Goal: Check status: Check status

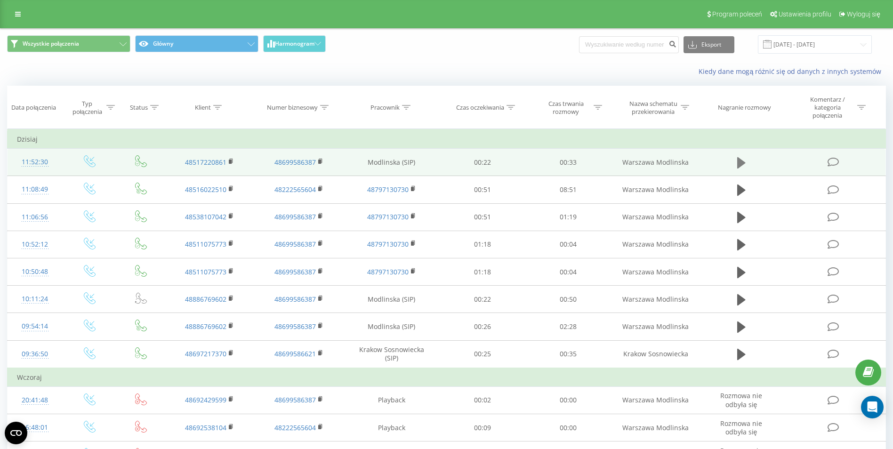
click at [738, 164] on icon at bounding box center [741, 162] width 8 height 11
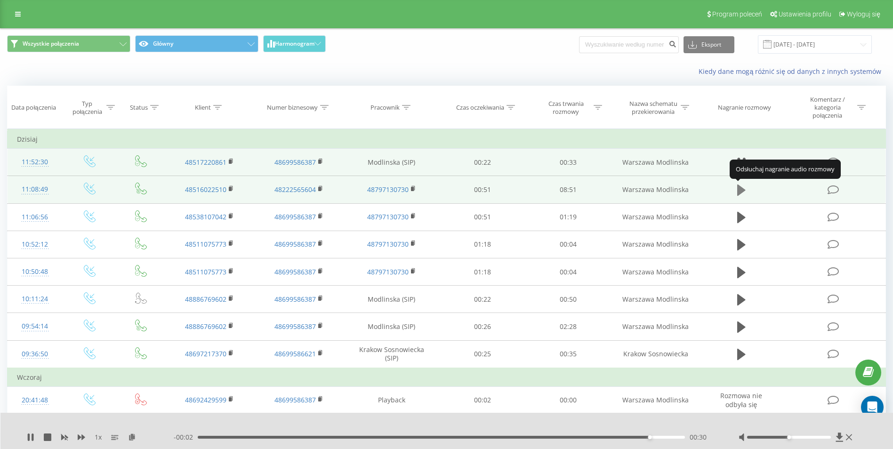
click at [741, 190] on icon at bounding box center [741, 189] width 8 height 11
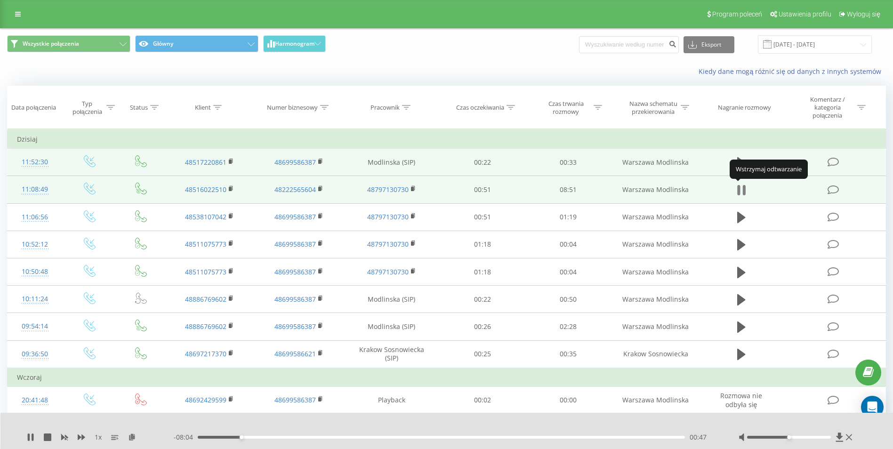
click at [744, 191] on icon at bounding box center [743, 190] width 3 height 10
